Goal: Check status: Check status

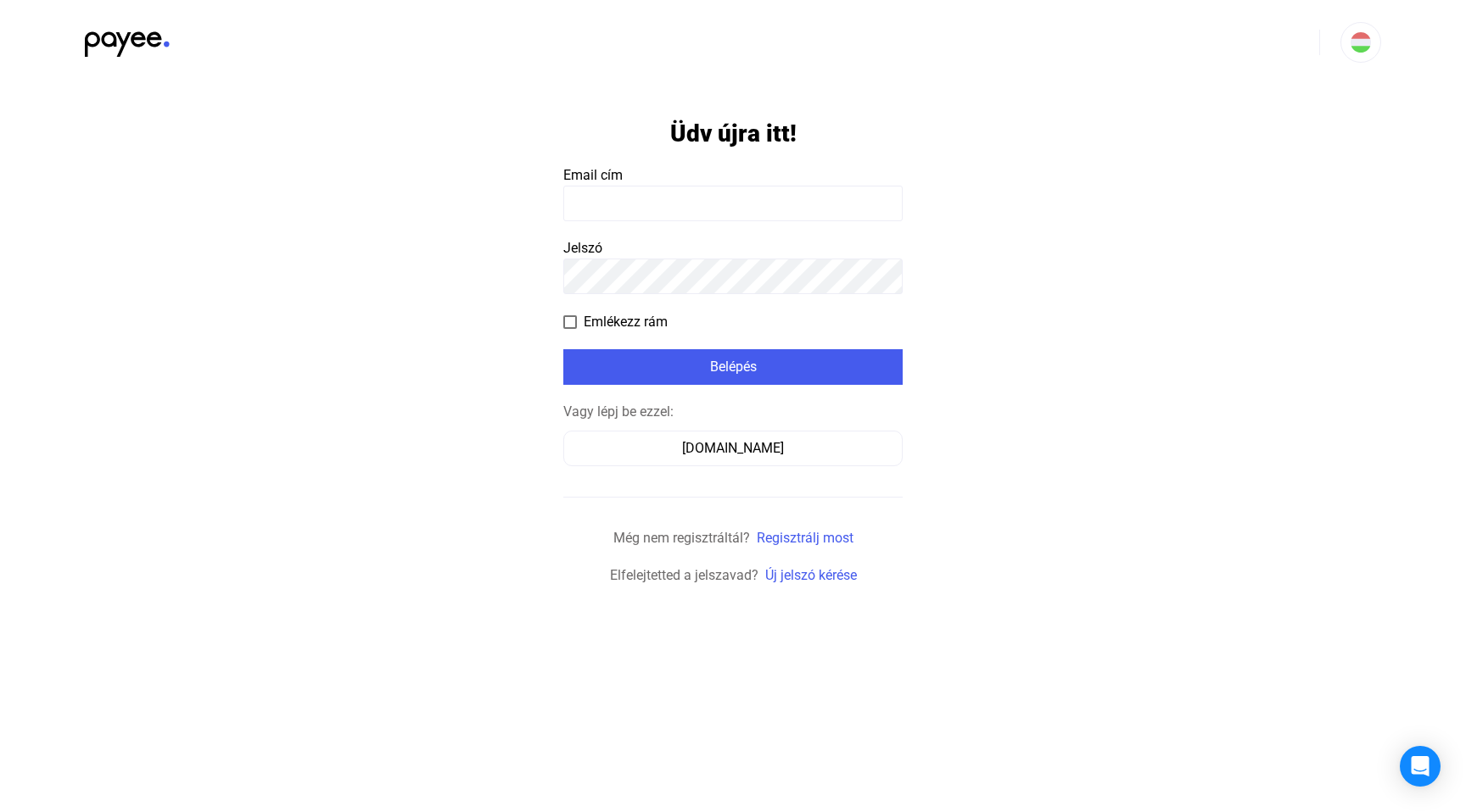
click at [671, 180] on payee-form-field "Email cím" at bounding box center [733, 193] width 339 height 56
click at [655, 202] on input at bounding box center [733, 203] width 339 height 35
click at [728, 450] on div "[DOMAIN_NAME]" at bounding box center [733, 448] width 327 height 20
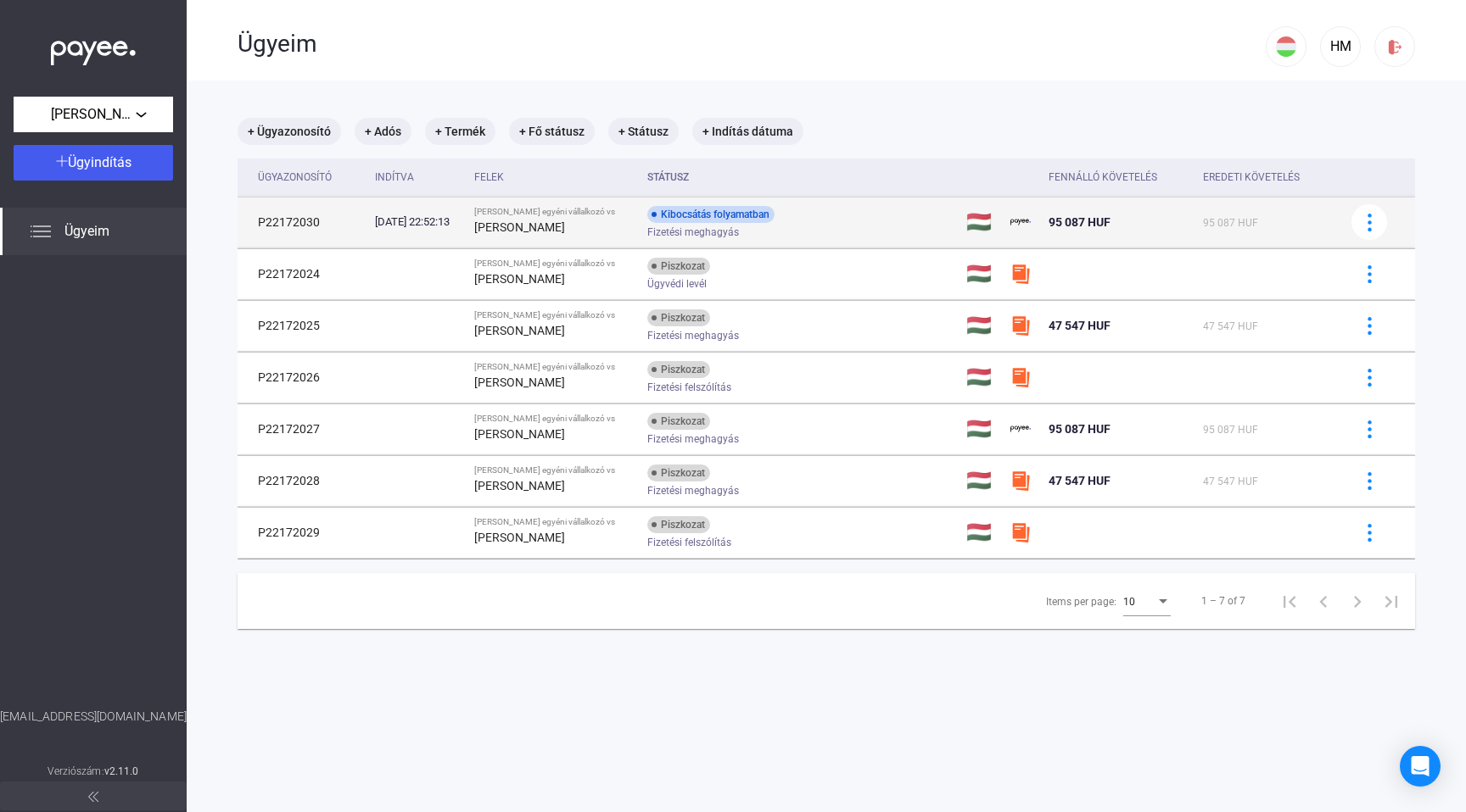
click at [724, 218] on div "Kibocsátás folyamatban" at bounding box center [710, 214] width 127 height 17
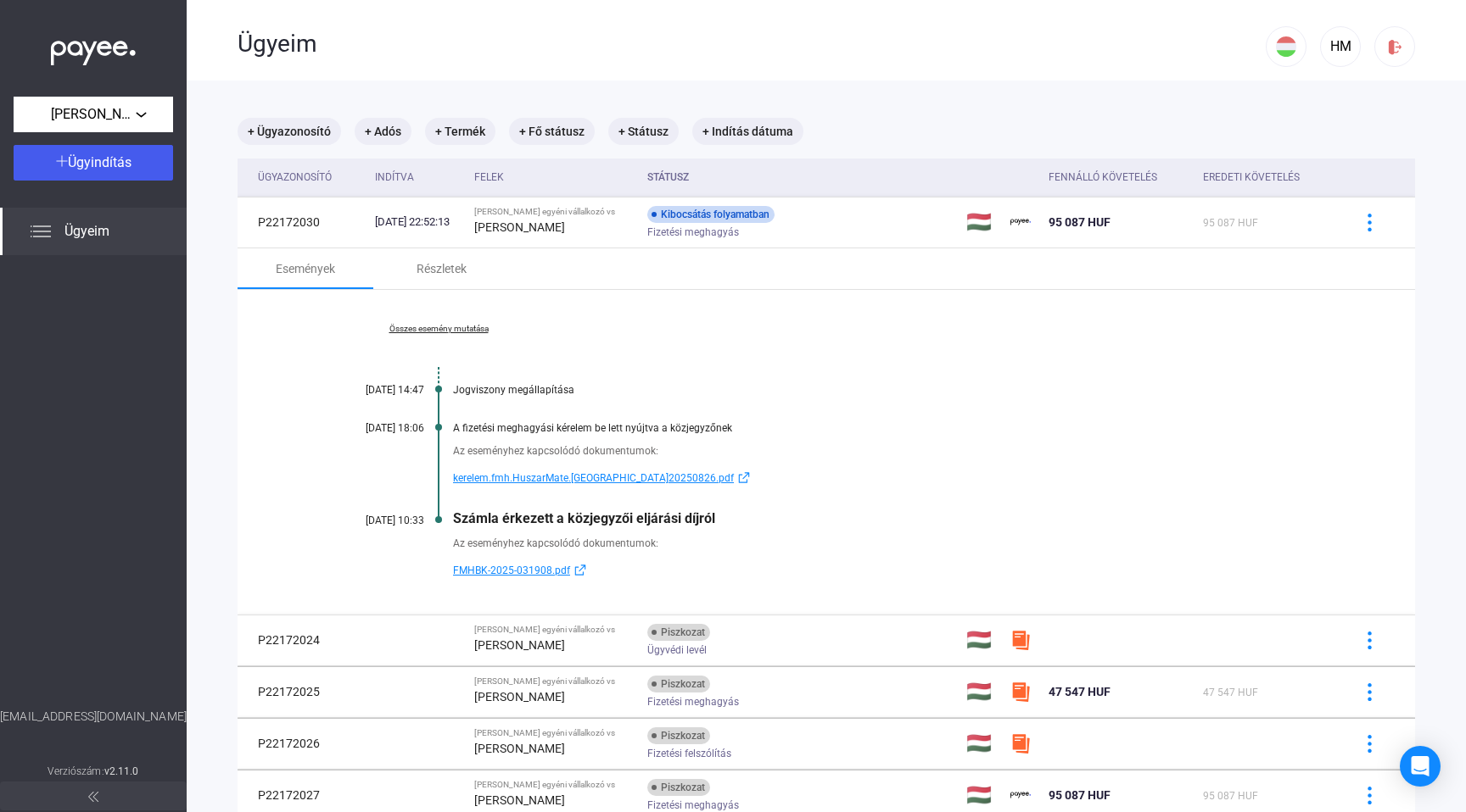
click at [494, 567] on span "FMHBK-2025-031908.pdf" at bounding box center [511, 571] width 117 height 20
